Goal: Information Seeking & Learning: Learn about a topic

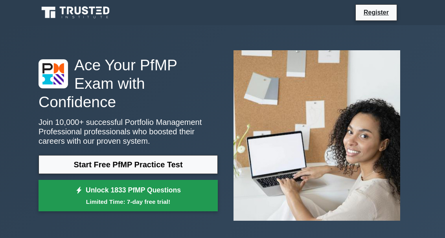
click at [109, 198] on link "Unlock 1833 PfMP Questions Limited Time: 7-day free trial!" at bounding box center [128, 195] width 179 height 31
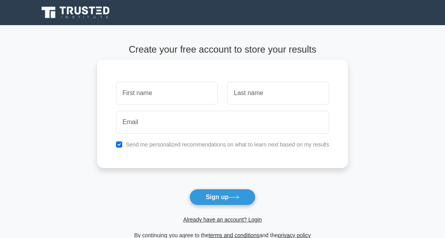
click at [166, 95] on input "text" at bounding box center [167, 93] width 102 height 23
type input "rakib"
click at [253, 92] on input "text" at bounding box center [278, 93] width 102 height 23
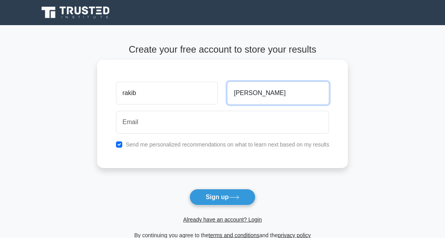
type input "hossain"
click at [189, 189] on button "Sign up" at bounding box center [222, 197] width 66 height 17
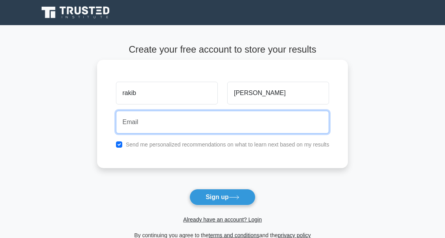
click at [229, 128] on input "email" at bounding box center [222, 122] width 213 height 23
click at [215, 126] on input "mh1232599@gmail.com" at bounding box center [222, 122] width 213 height 23
type input "m"
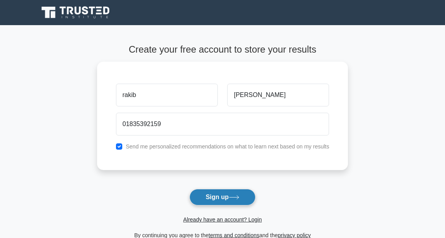
click at [213, 194] on button "Sign up" at bounding box center [222, 197] width 66 height 17
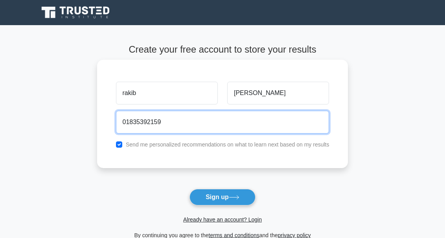
click at [228, 123] on input "01835392159" at bounding box center [222, 122] width 213 height 23
type input "0"
click at [215, 111] on input "m" at bounding box center [222, 122] width 213 height 23
type input "mdrakibulhassan61368@gmail.com"
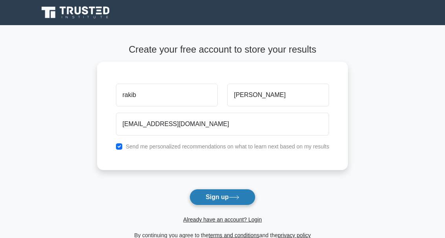
click at [211, 199] on button "Sign up" at bounding box center [222, 197] width 66 height 17
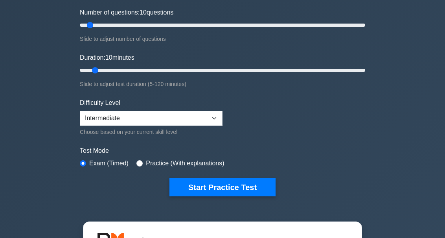
scroll to position [94, 0]
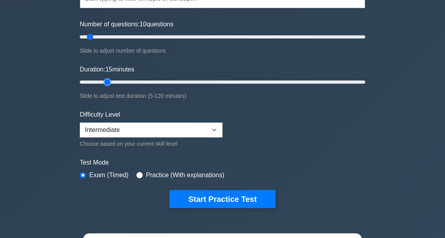
click at [102, 82] on input "Duration: 15 minutes" at bounding box center [222, 81] width 285 height 9
click at [111, 82] on input "Duration: 15 minutes" at bounding box center [222, 81] width 285 height 9
type input "20"
click at [115, 81] on input "Duration: 15 minutes" at bounding box center [222, 81] width 285 height 9
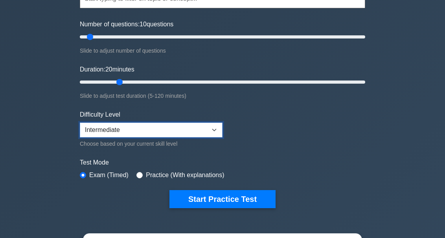
click at [212, 129] on select "Beginner Intermediate Expert" at bounding box center [151, 130] width 143 height 15
click at [114, 82] on input "Duration: 20 minutes" at bounding box center [222, 81] width 285 height 9
click at [152, 125] on select "Beginner Intermediate Expert" at bounding box center [151, 130] width 143 height 15
click at [80, 123] on select "Beginner Intermediate Expert" at bounding box center [151, 130] width 143 height 15
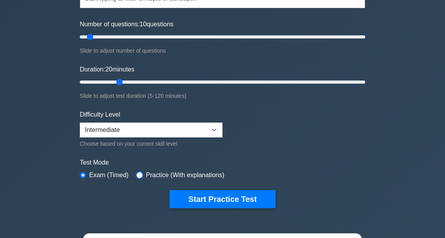
click at [138, 173] on input "radio" at bounding box center [139, 175] width 6 height 6
radio input "true"
click at [84, 174] on input "radio" at bounding box center [83, 175] width 6 height 6
radio input "true"
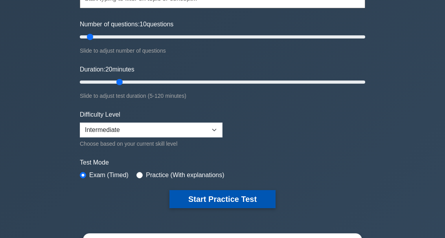
click at [186, 202] on button "Start Practice Test" at bounding box center [222, 199] width 106 height 18
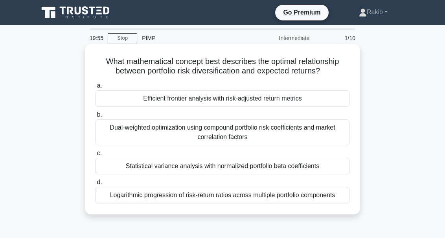
click at [147, 99] on div "Efficient frontier analysis with risk-adjusted return metrics" at bounding box center [222, 98] width 255 height 17
click at [95, 88] on input "a. Efficient frontier analysis with risk-adjusted return metrics" at bounding box center [95, 85] width 0 height 5
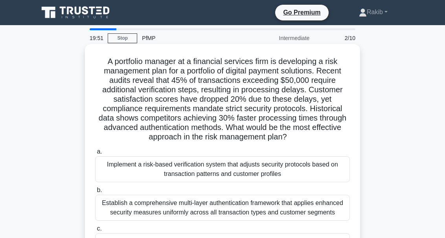
click at [244, 169] on div "Implement a risk-based verification system that adjusts security protocols base…" at bounding box center [222, 169] width 255 height 26
click at [95, 154] on input "a. Implement a risk-based verification system that adjusts security protocols b…" at bounding box center [95, 151] width 0 height 5
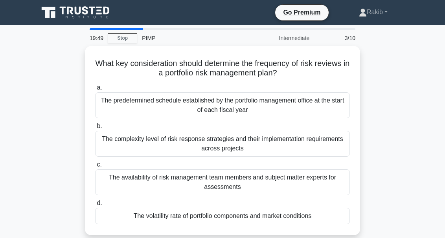
click at [381, 108] on div "What key consideration should determine the frequency of risk reviews in a port…" at bounding box center [222, 145] width 377 height 199
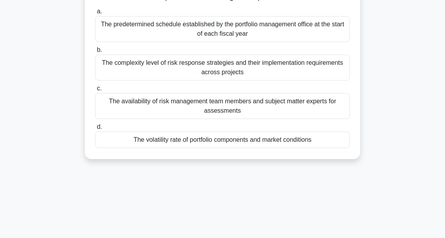
scroll to position [45, 0]
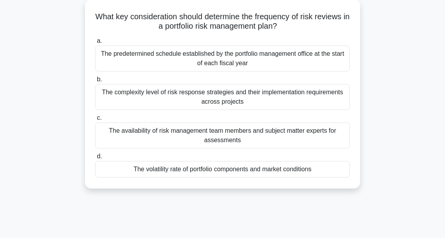
click at [248, 96] on div "The complexity level of risk response strategies and their implementation requi…" at bounding box center [222, 97] width 255 height 26
click at [95, 82] on input "b. The complexity level of risk response strategies and their implementation re…" at bounding box center [95, 79] width 0 height 5
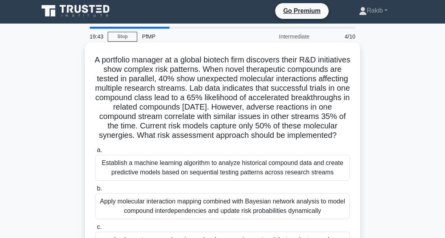
scroll to position [0, 0]
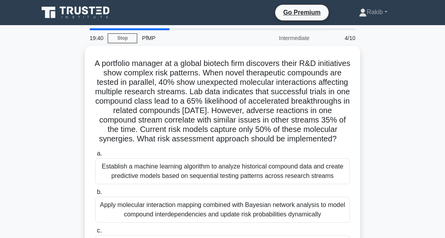
click at [141, 38] on div "PfMP" at bounding box center [191, 38] width 108 height 16
click at [147, 38] on div "PfMP" at bounding box center [191, 38] width 108 height 16
click at [350, 30] on div at bounding box center [223, 29] width 266 height 2
click at [333, 44] on div "4/10" at bounding box center [337, 38] width 46 height 16
click at [93, 37] on div "19:34" at bounding box center [96, 38] width 23 height 16
